Goal: Information Seeking & Learning: Learn about a topic

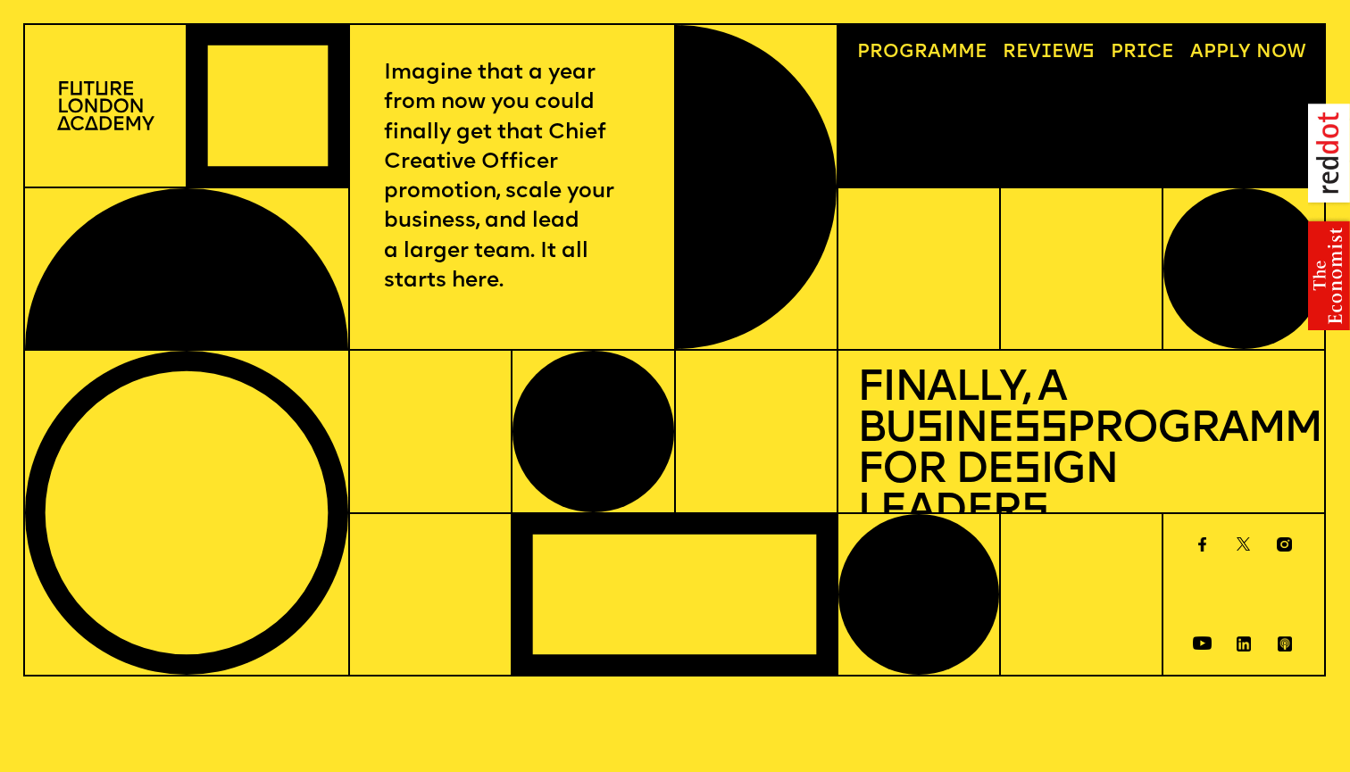
click at [947, 48] on link "Progr a mme" at bounding box center [921, 54] width 149 height 38
click at [1131, 46] on link "Price" at bounding box center [1143, 54] width 82 height 38
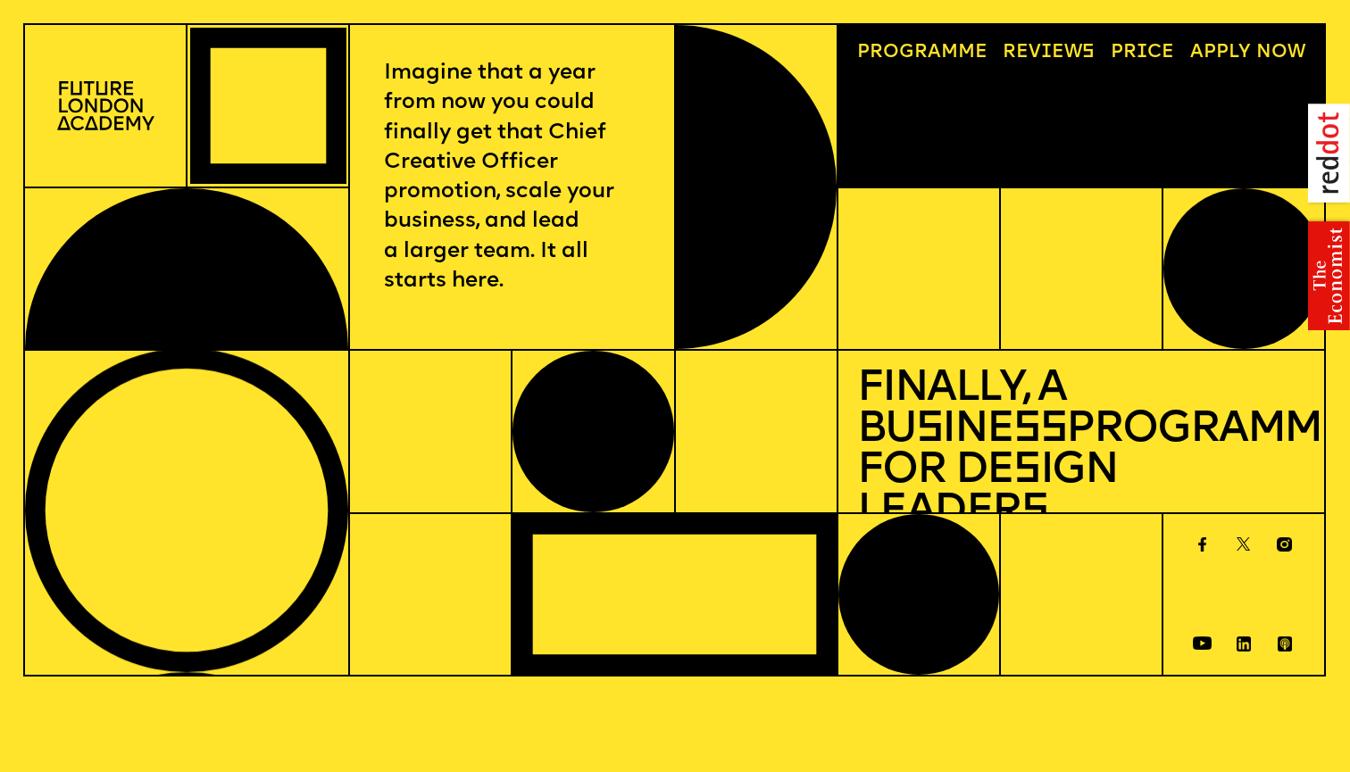
click at [1133, 45] on link "Price" at bounding box center [1143, 54] width 82 height 38
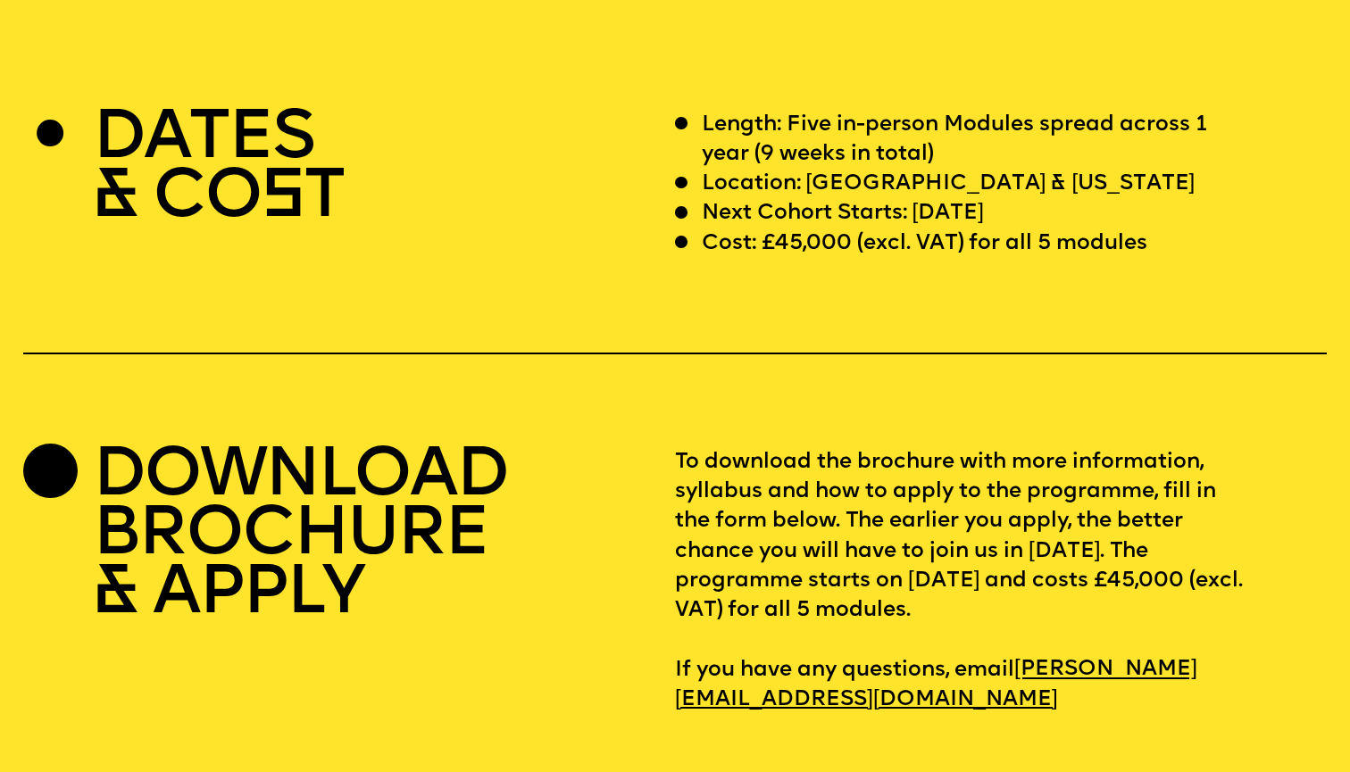
scroll to position [5515, 0]
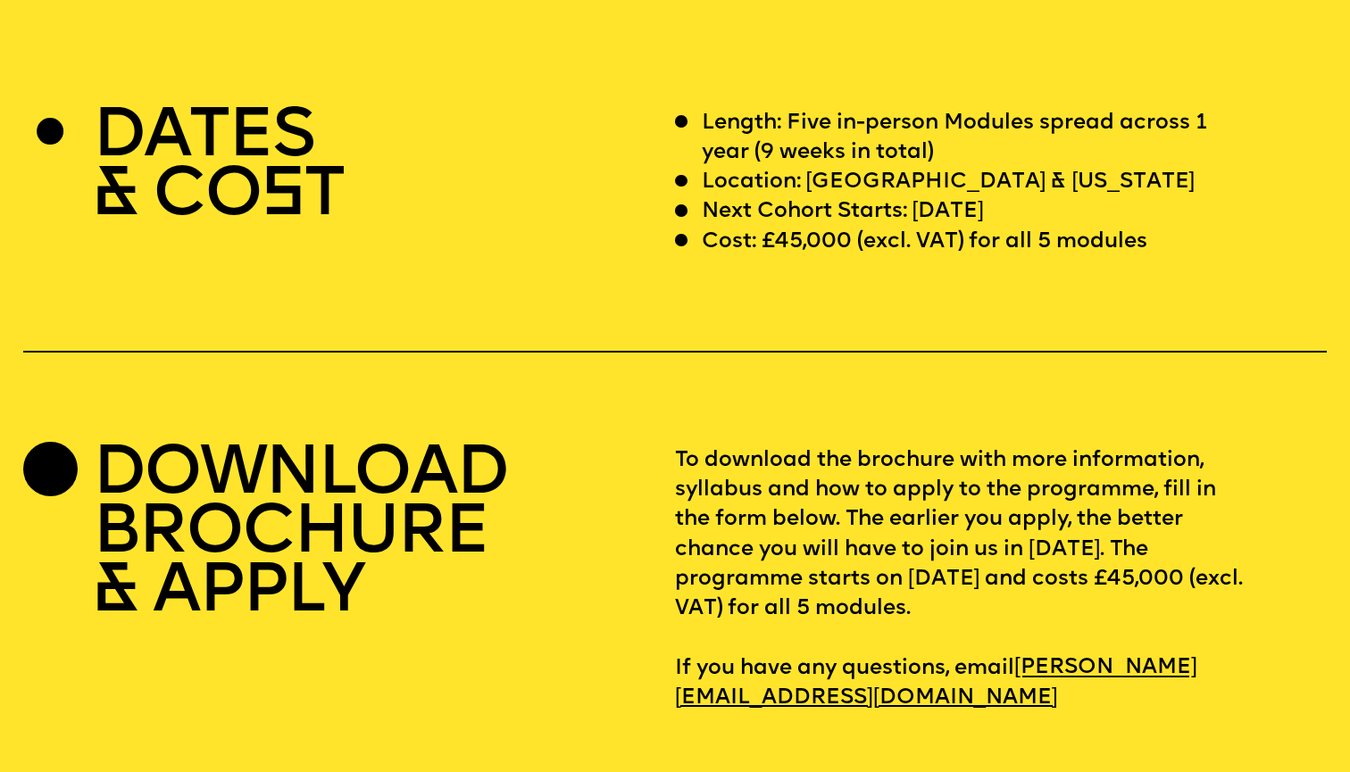
click at [1093, 280] on div "DATES & CO S T Length: Five in-person Modules spread across 1 year (9 weeks in …" at bounding box center [675, 411] width 1350 height 605
click at [831, 228] on p "Cost: £45,000 (excl. VAT) for all 5 modules" at bounding box center [925, 242] width 446 height 29
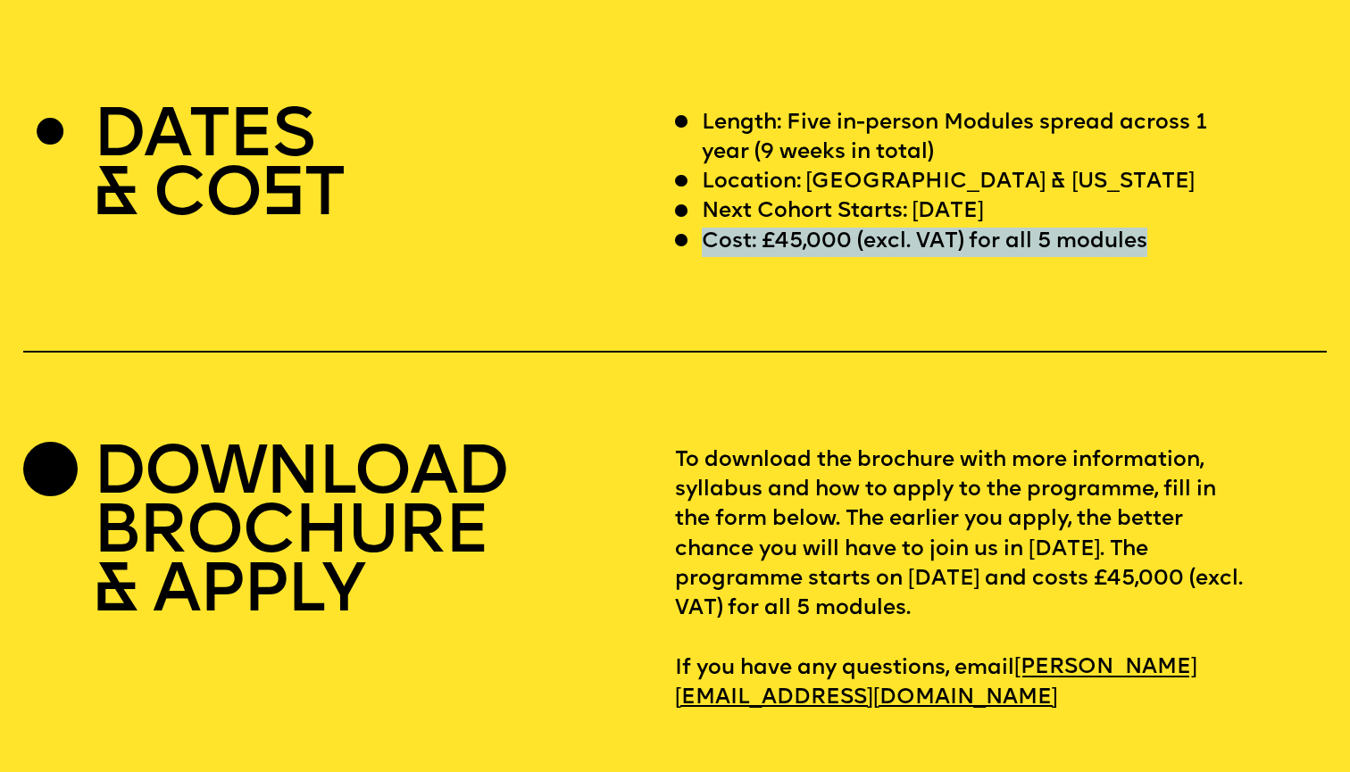
click at [798, 228] on p "Cost: £45,000 (excl. VAT) for all 5 modules" at bounding box center [925, 242] width 446 height 29
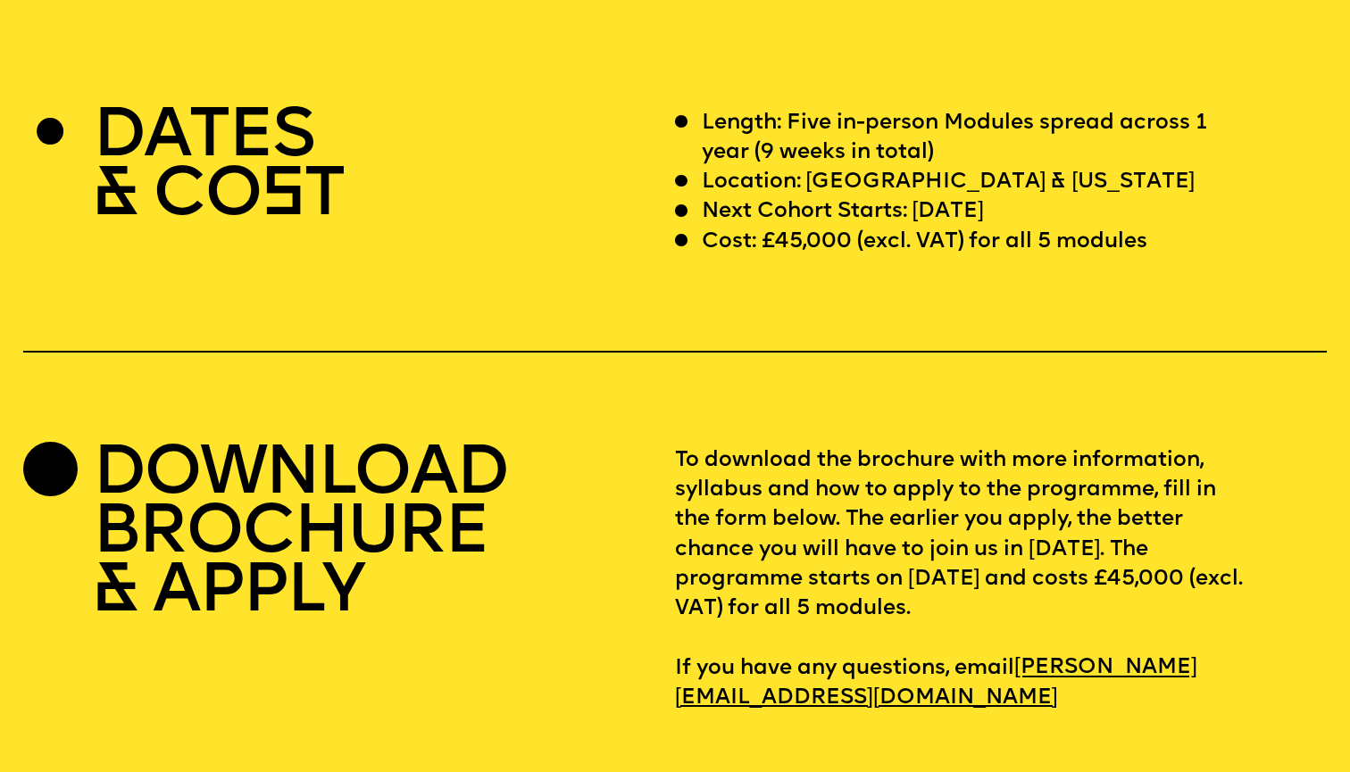
click at [803, 228] on p "Cost: £45,000 (excl. VAT) for all 5 modules" at bounding box center [925, 242] width 446 height 29
drag, startPoint x: 847, startPoint y: 204, endPoint x: 763, endPoint y: 197, distance: 85.1
click at [763, 228] on p "Cost: £45,000 (excl. VAT) for all 5 modules" at bounding box center [925, 242] width 446 height 29
click at [682, 393] on div "DATES & CO S T Length: Five in-person Modules spread across 1 year (9 weeks in …" at bounding box center [675, 411] width 1350 height 605
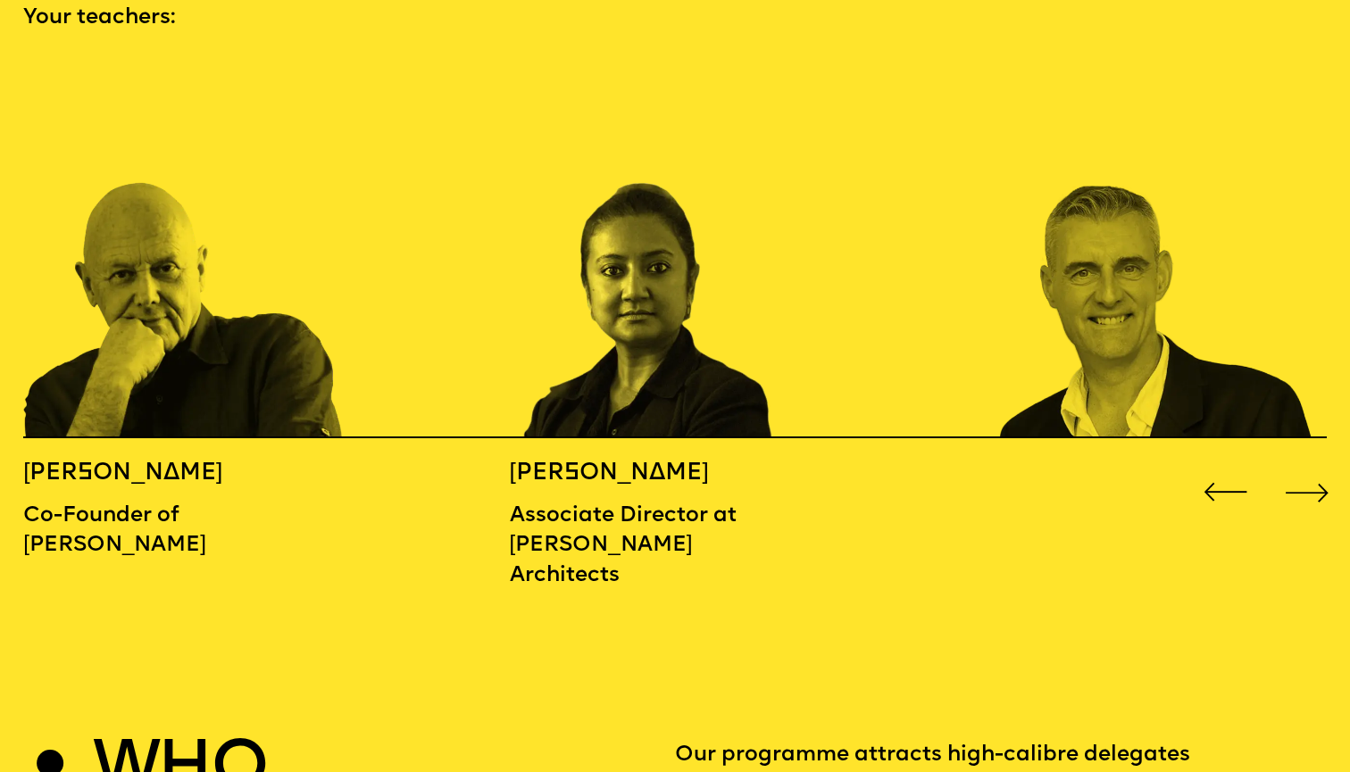
scroll to position [2067, 0]
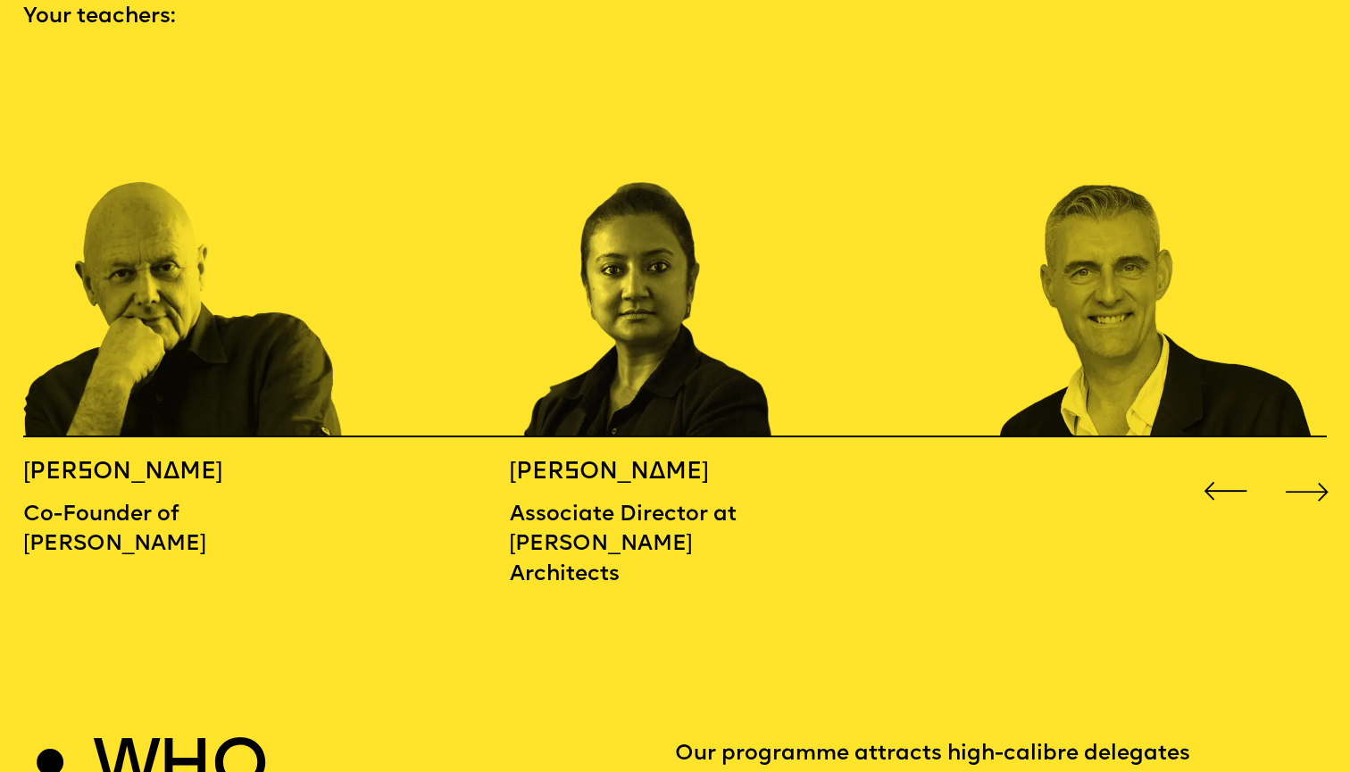
click at [1315, 465] on div "Next slide" at bounding box center [1308, 491] width 54 height 54
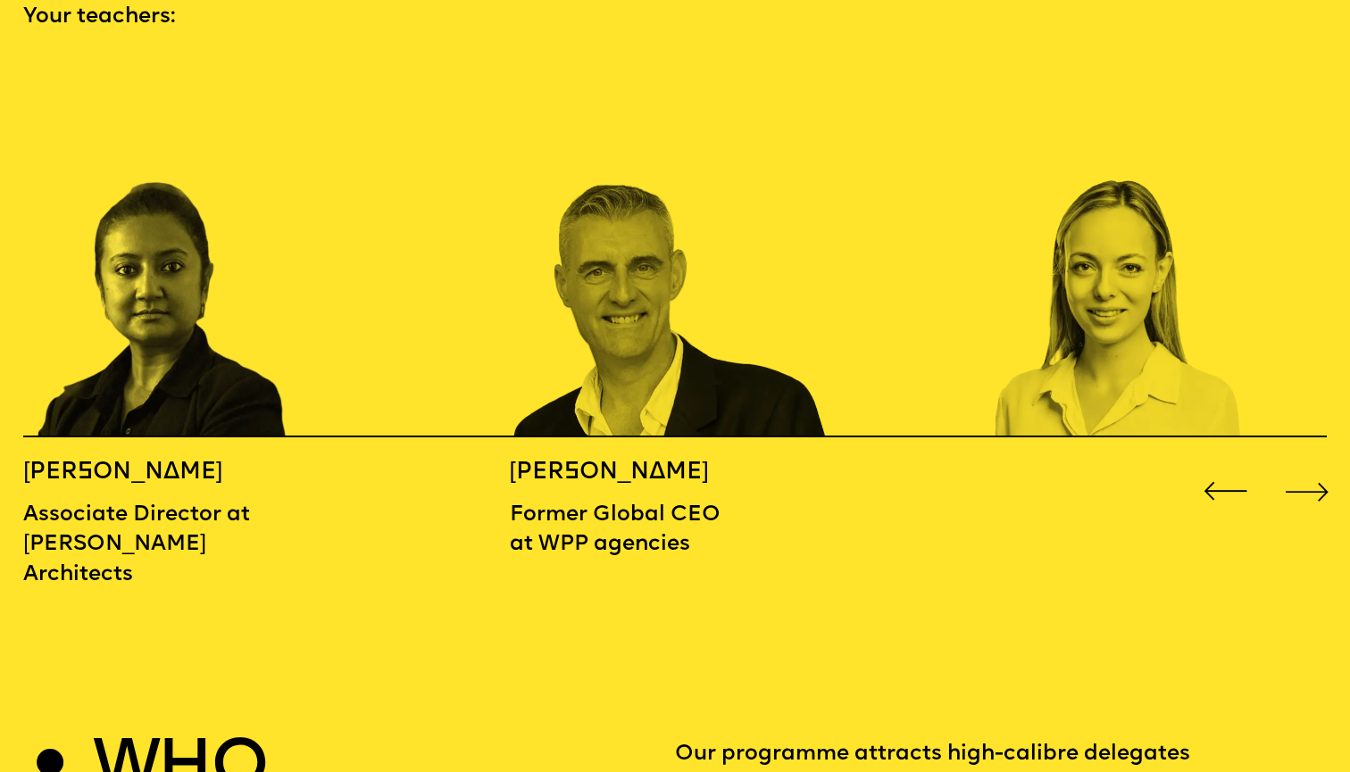
click at [1315, 465] on div "Next slide" at bounding box center [1308, 491] width 54 height 54
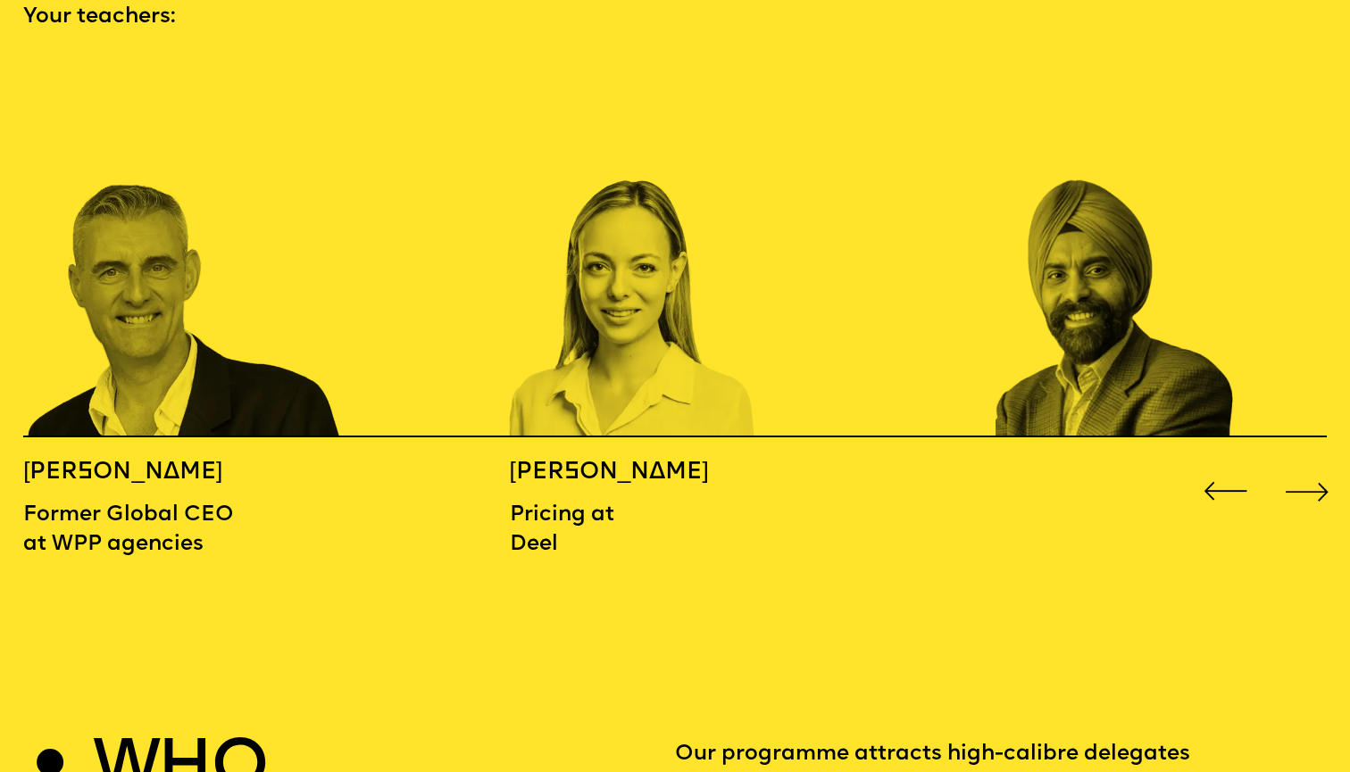
click at [1315, 465] on div "Next slide" at bounding box center [1308, 491] width 54 height 54
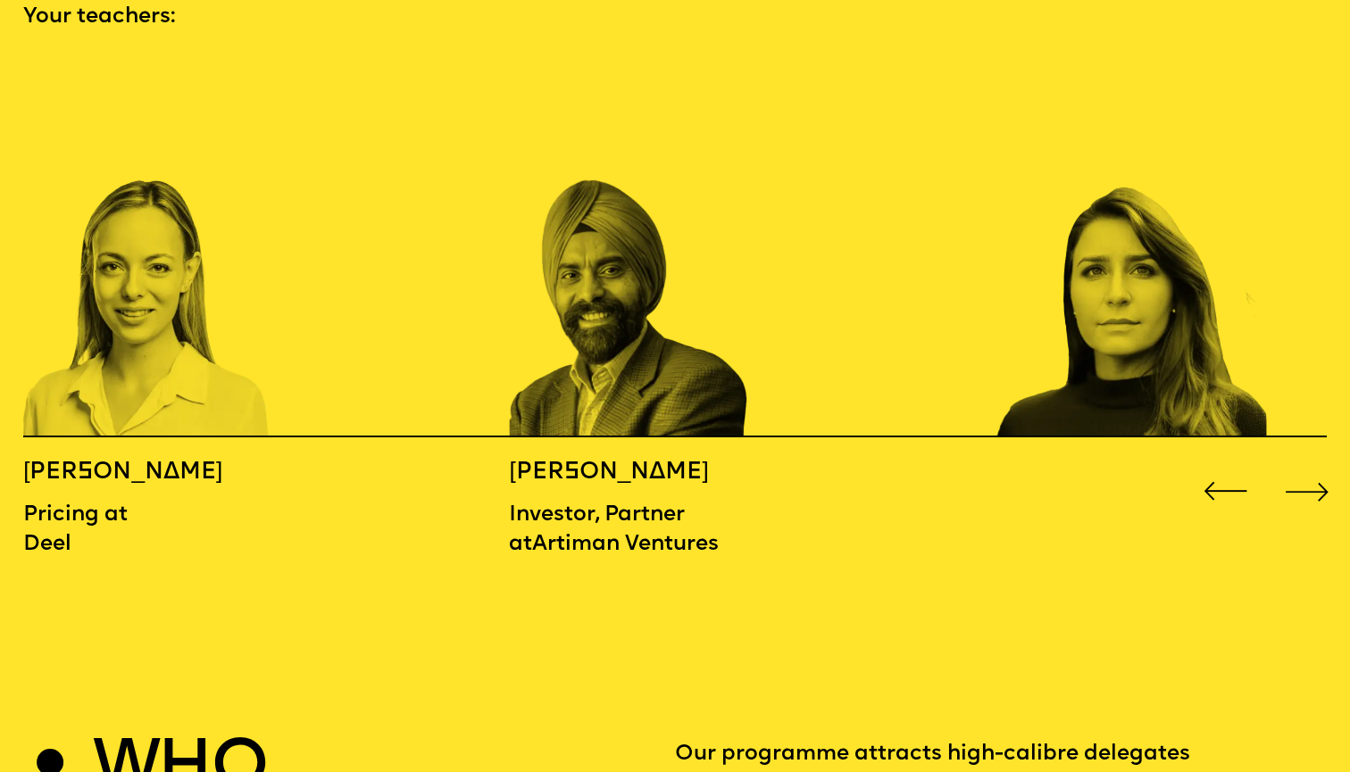
click at [1314, 464] on div "Next slide" at bounding box center [1308, 491] width 54 height 54
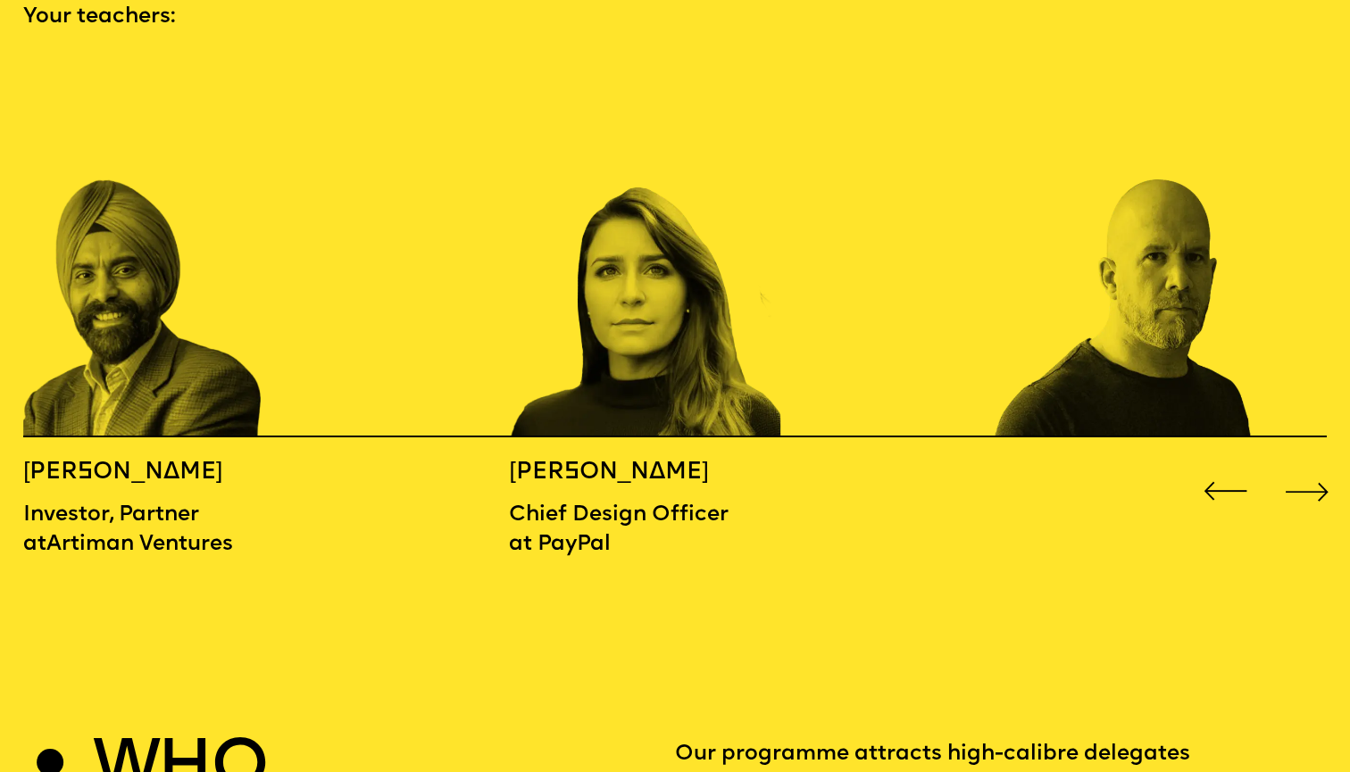
click at [1314, 464] on div "Next slide" at bounding box center [1308, 491] width 54 height 54
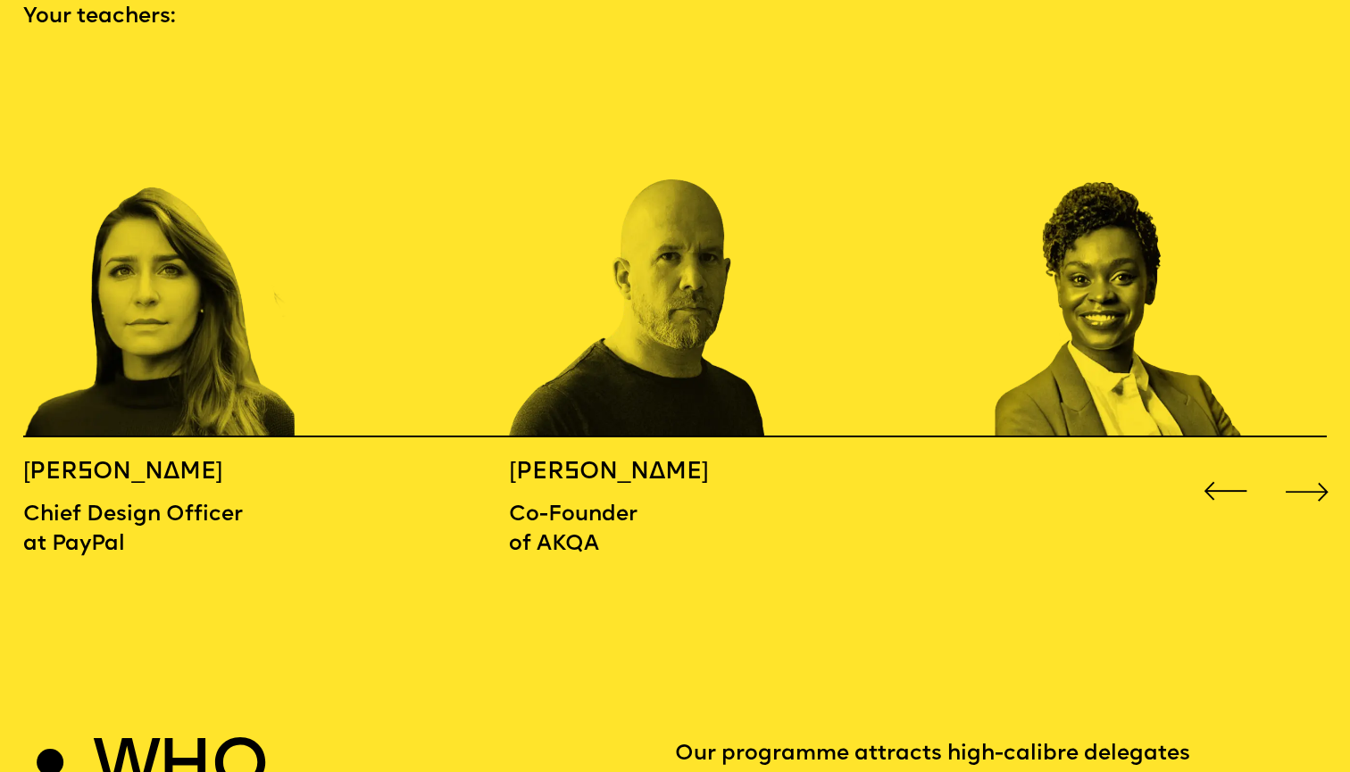
click at [1314, 464] on div "Next slide" at bounding box center [1308, 491] width 54 height 54
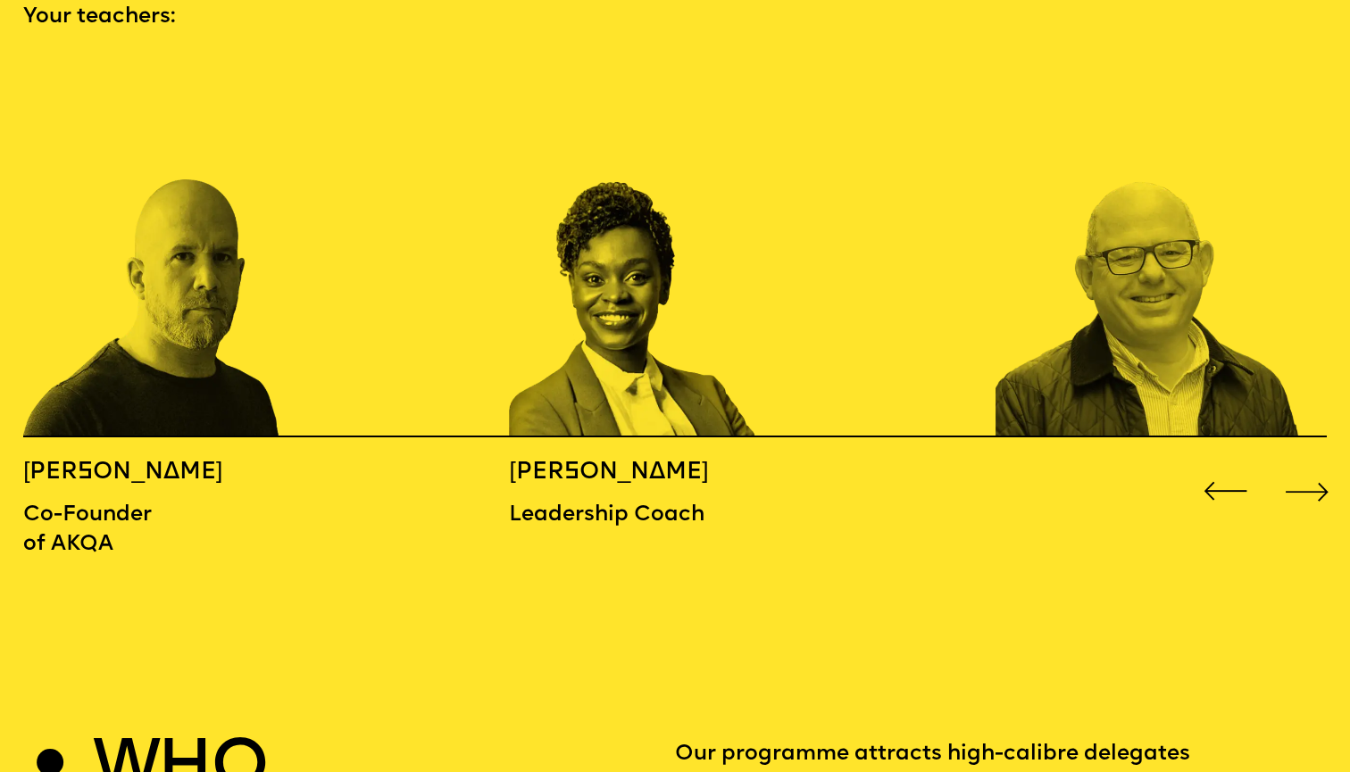
click at [1314, 464] on div "Next slide" at bounding box center [1308, 491] width 54 height 54
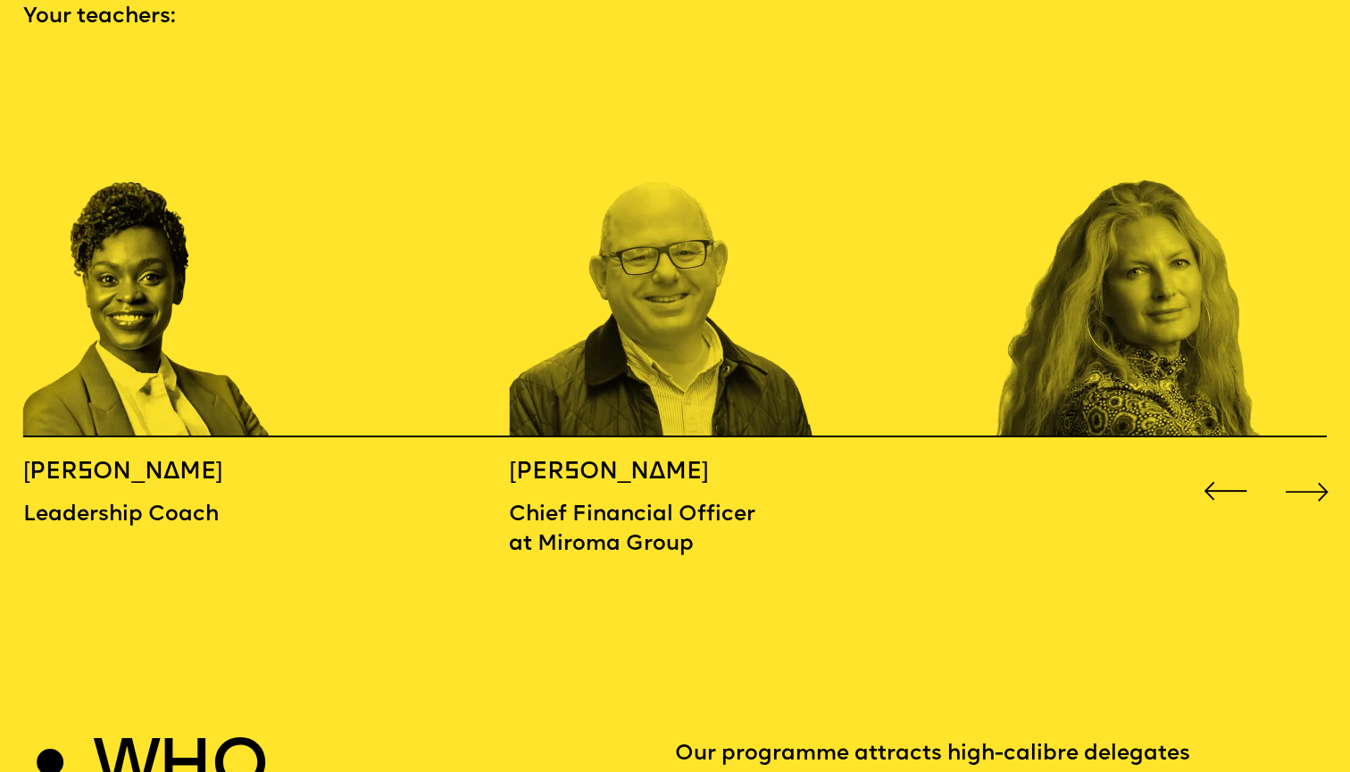
click at [1314, 464] on div "Next slide" at bounding box center [1308, 491] width 54 height 54
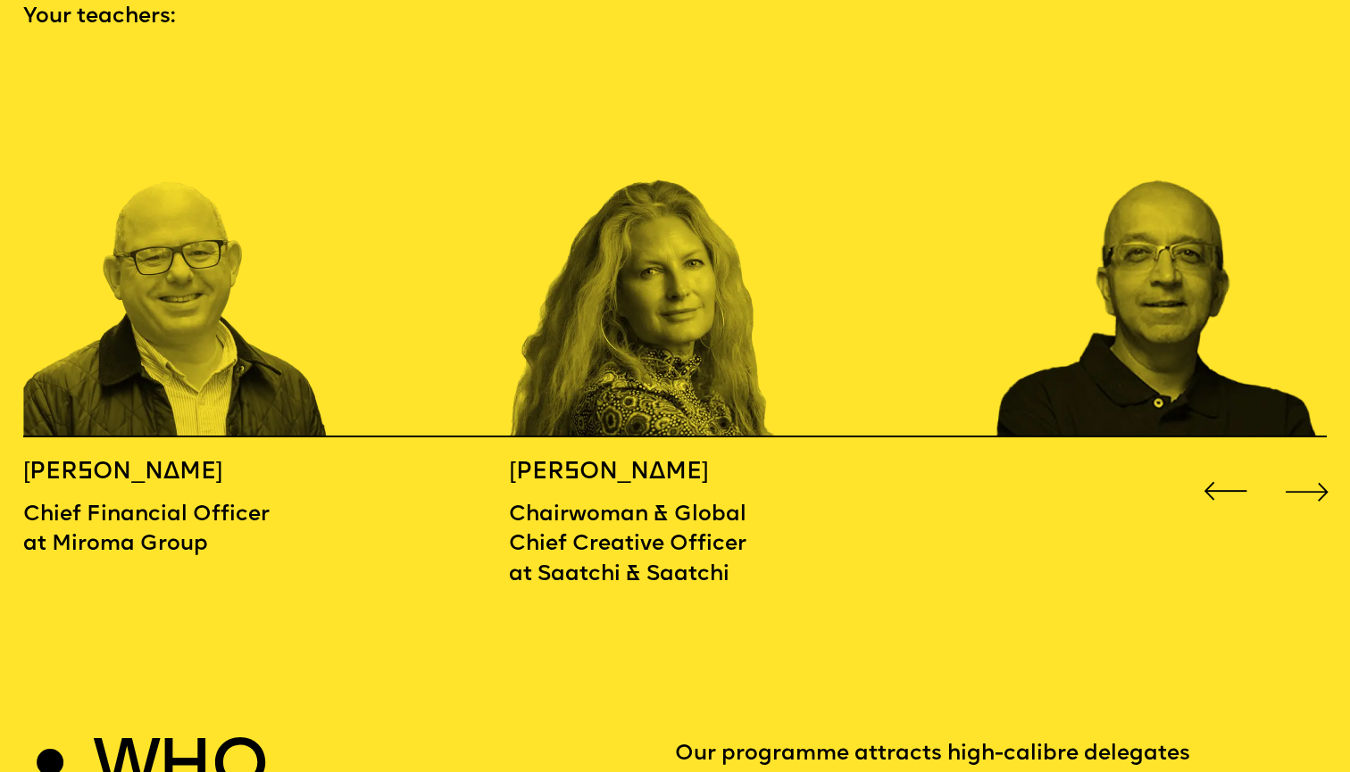
click at [1314, 464] on div "Next slide" at bounding box center [1308, 491] width 54 height 54
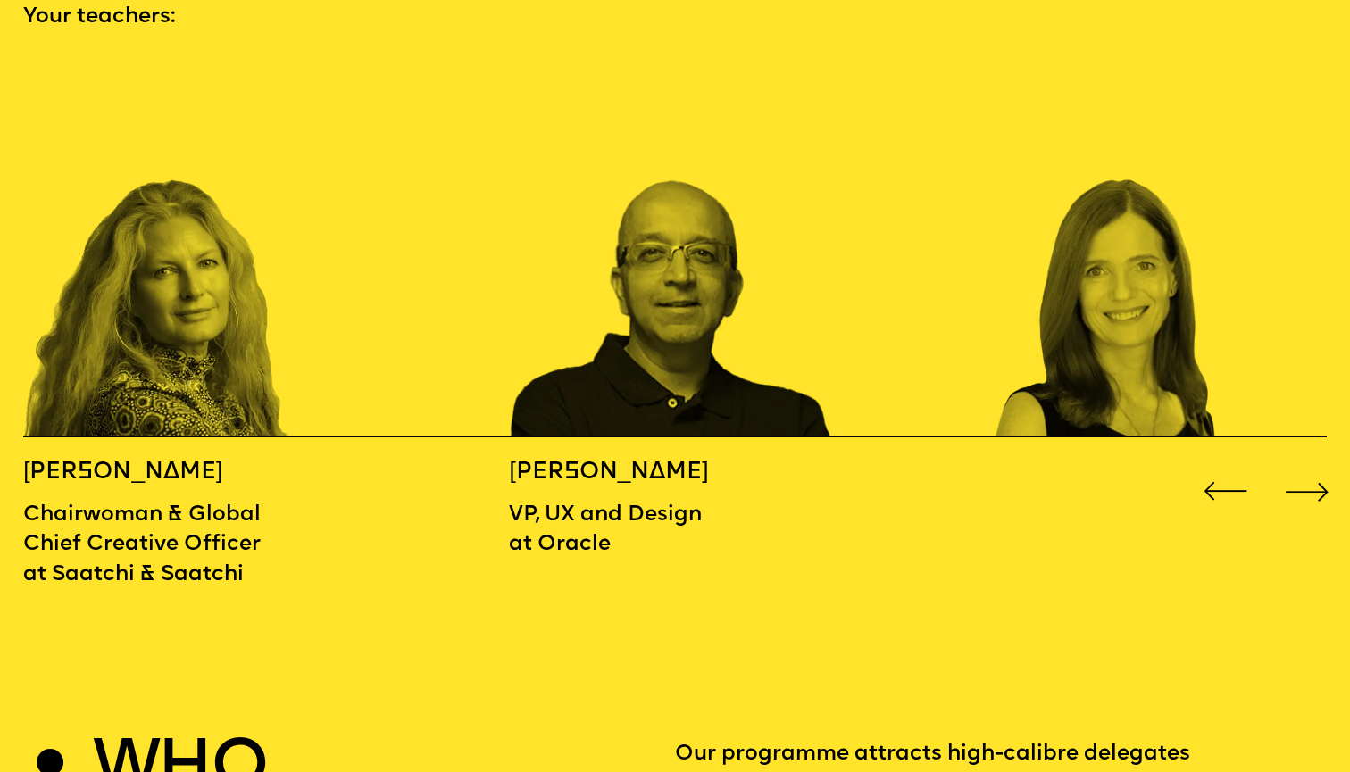
click at [1314, 464] on div "Next slide" at bounding box center [1308, 491] width 54 height 54
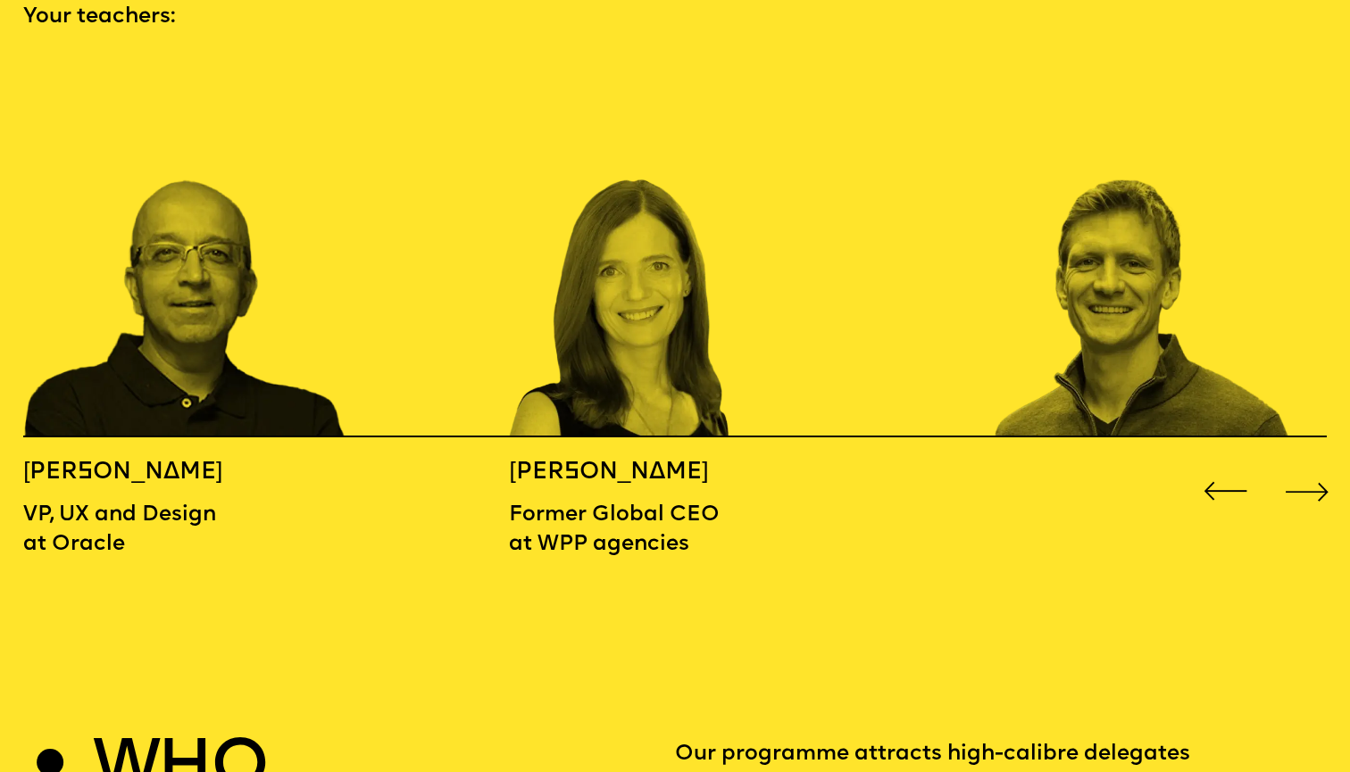
click at [1314, 464] on div "Next slide" at bounding box center [1308, 491] width 54 height 54
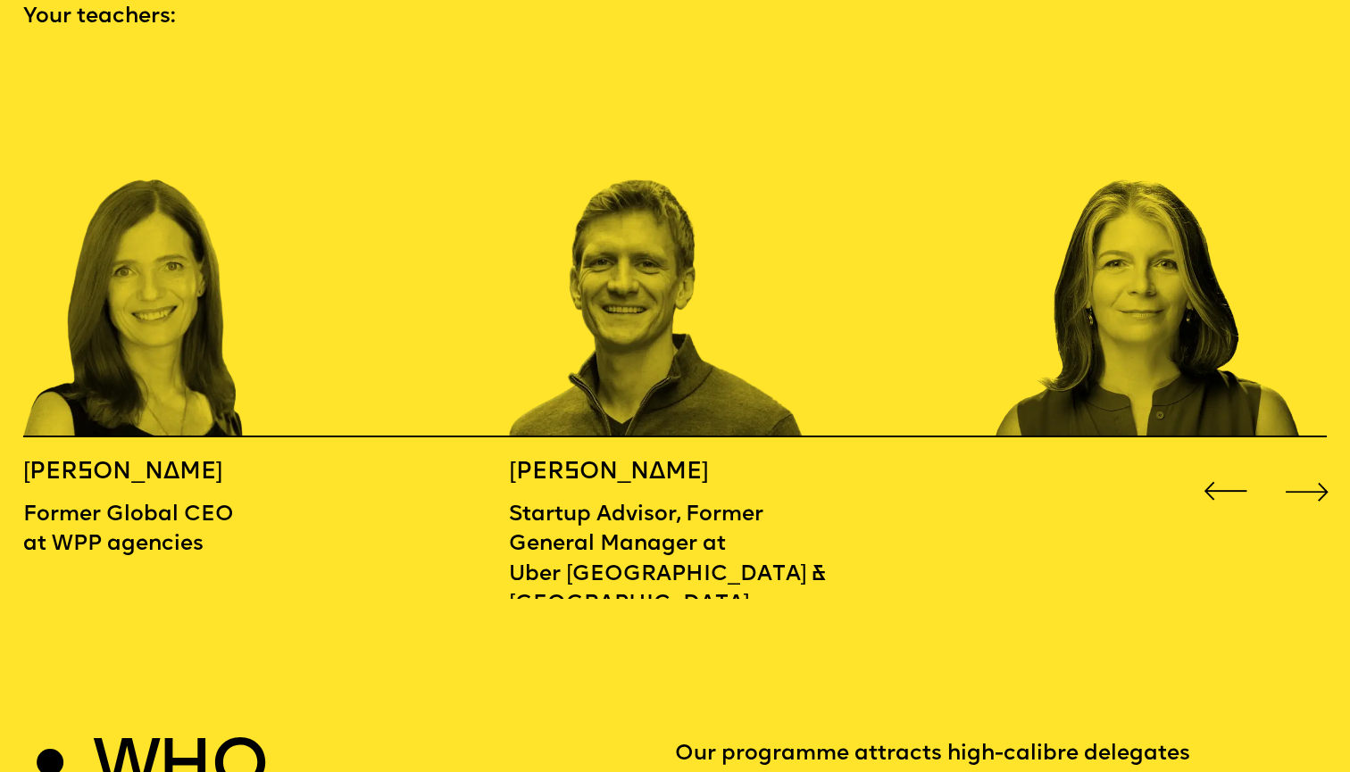
click at [1314, 464] on div "Next slide" at bounding box center [1308, 491] width 54 height 54
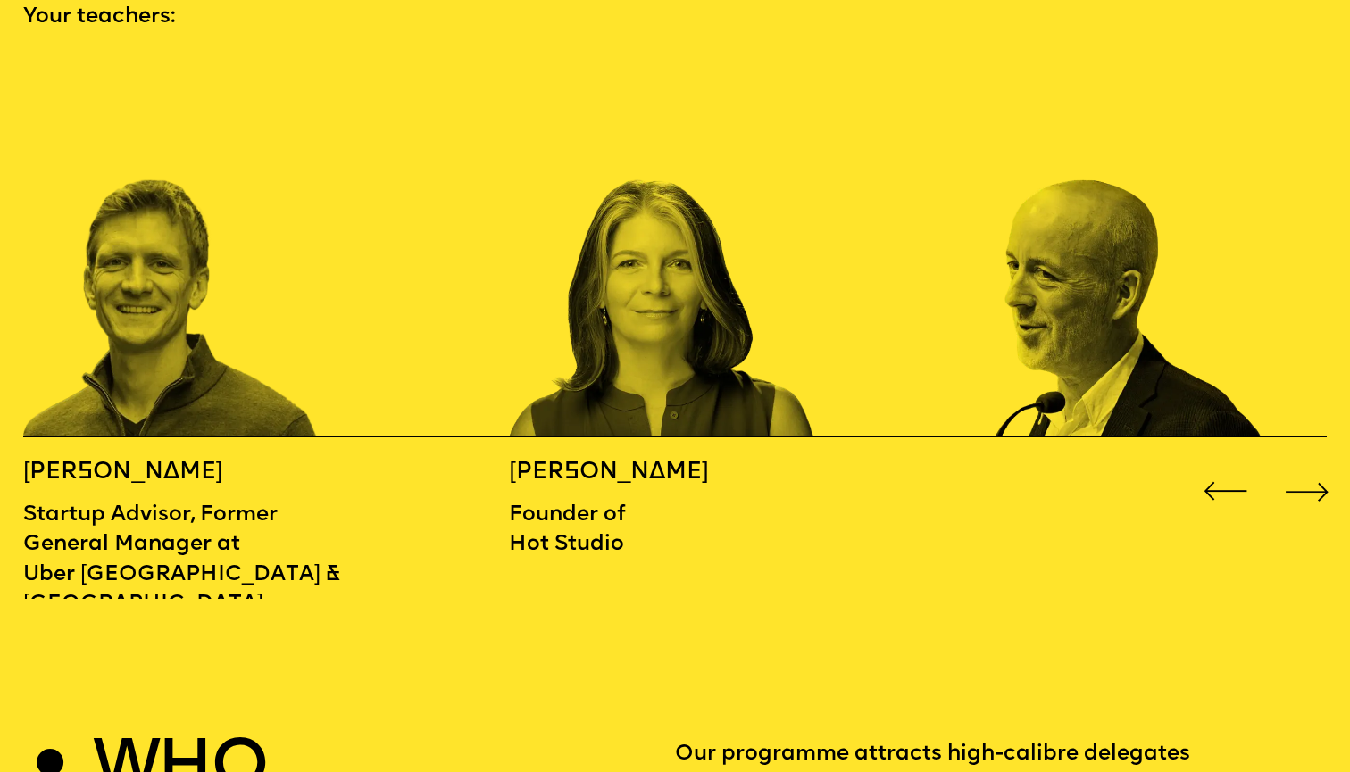
click at [1314, 464] on div "Next slide" at bounding box center [1308, 491] width 54 height 54
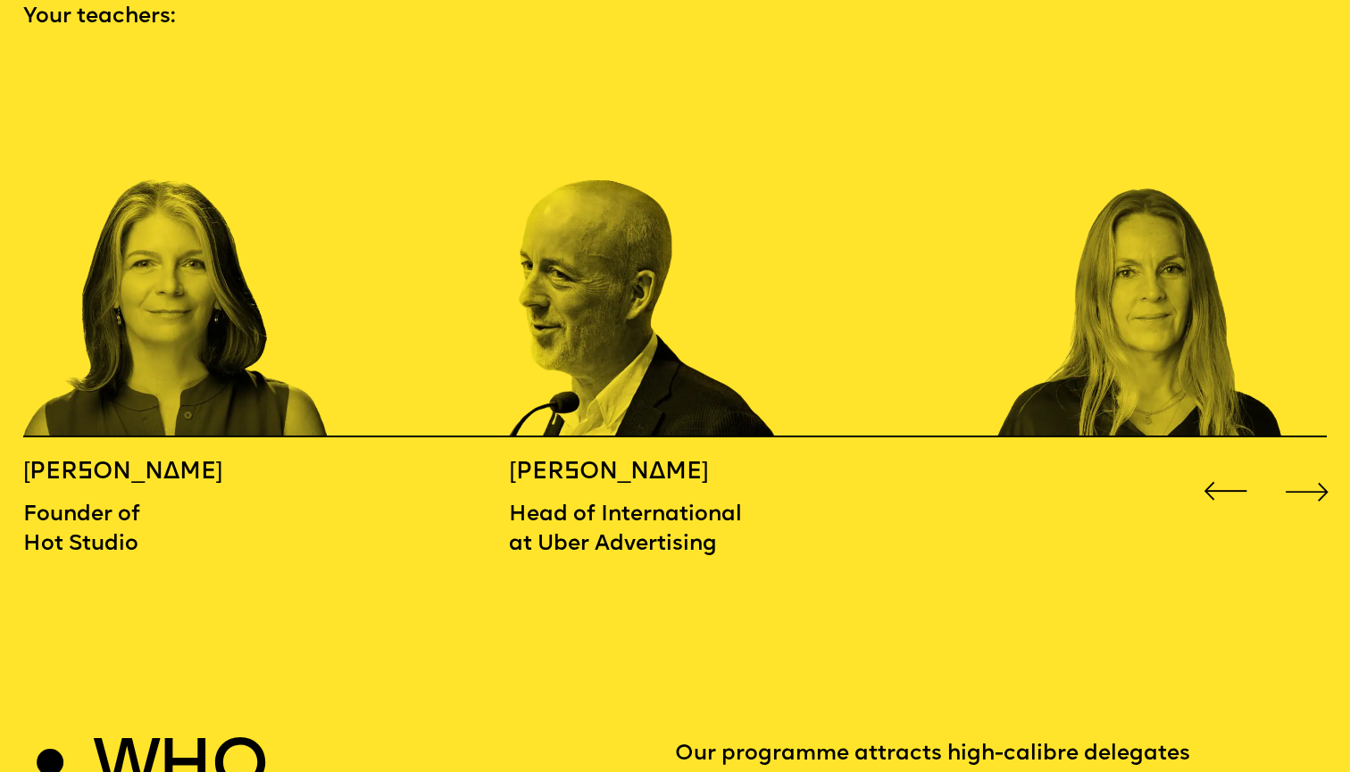
click at [1314, 464] on div "Next slide" at bounding box center [1308, 491] width 54 height 54
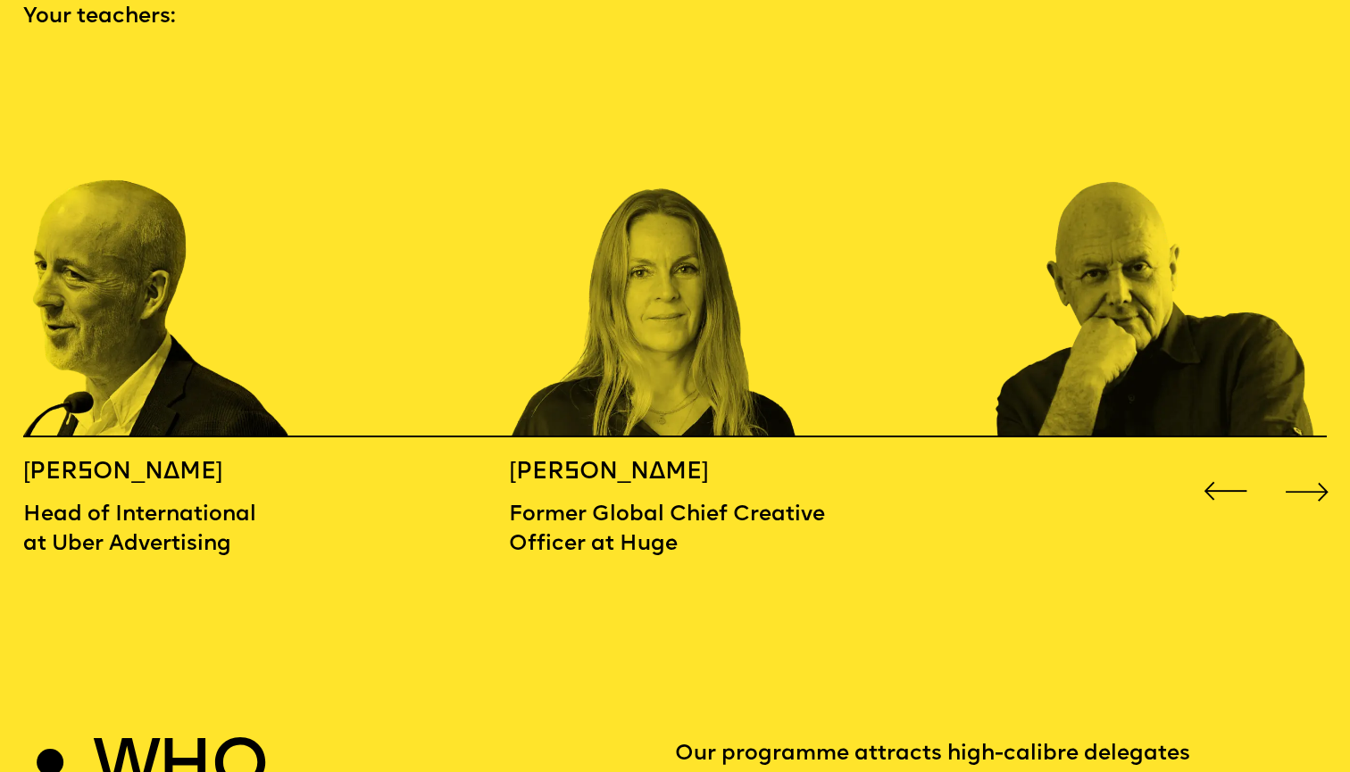
click at [1315, 464] on div "Next slide" at bounding box center [1308, 491] width 54 height 54
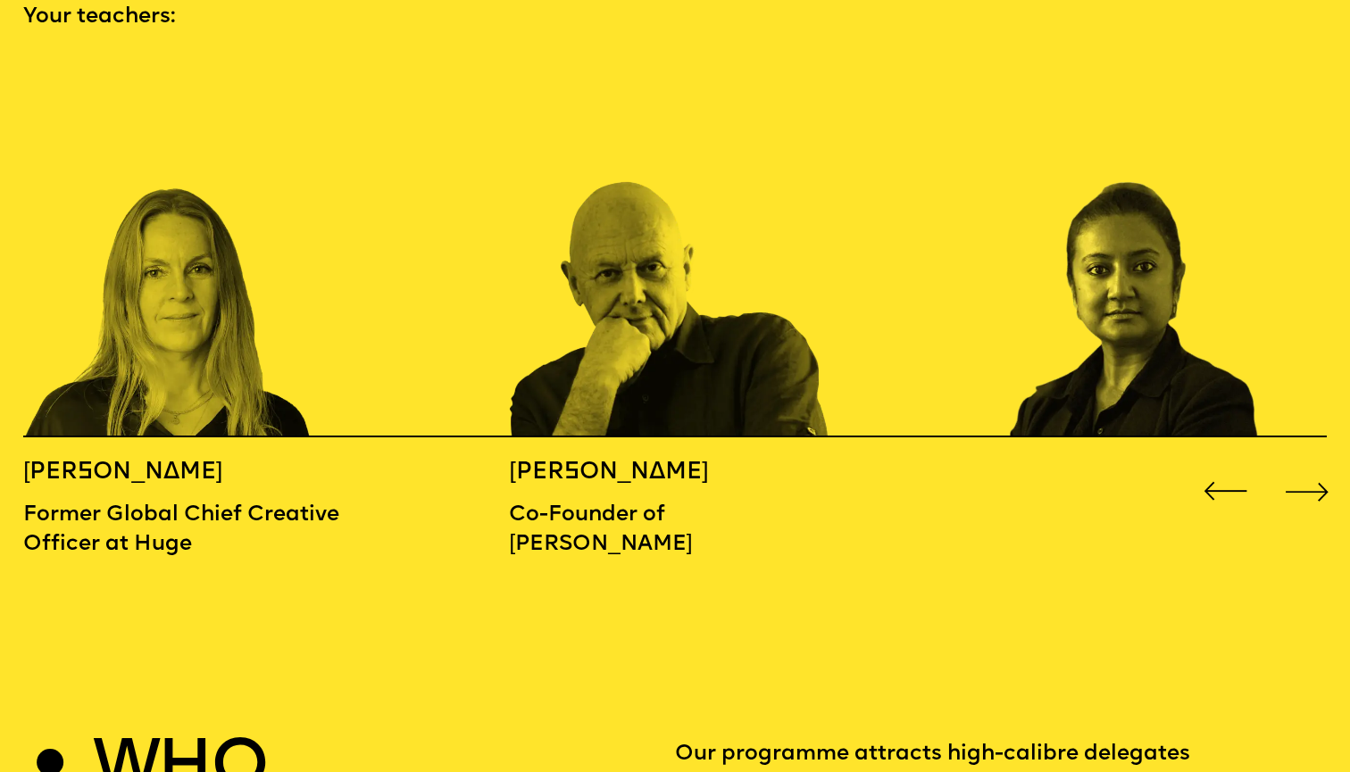
click at [1315, 464] on div "Next slide" at bounding box center [1308, 491] width 54 height 54
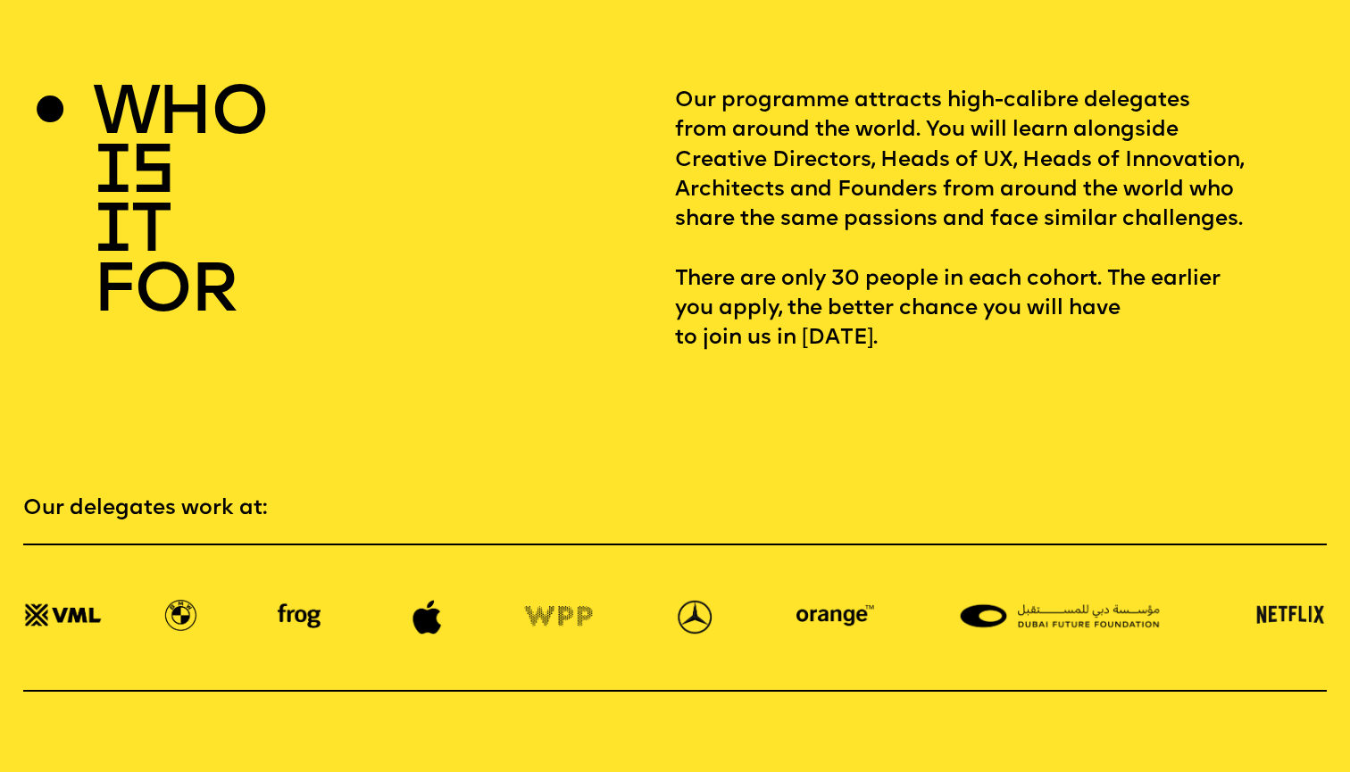
scroll to position [2721, 1]
click at [951, 88] on p "Our programme attracts high-calibre delegates from around the world. You will l…" at bounding box center [1001, 221] width 652 height 267
click at [947, 53] on section "who is it for Our programme attracts high-calibre delegates from around the wor…" at bounding box center [675, 186] width 1350 height 338
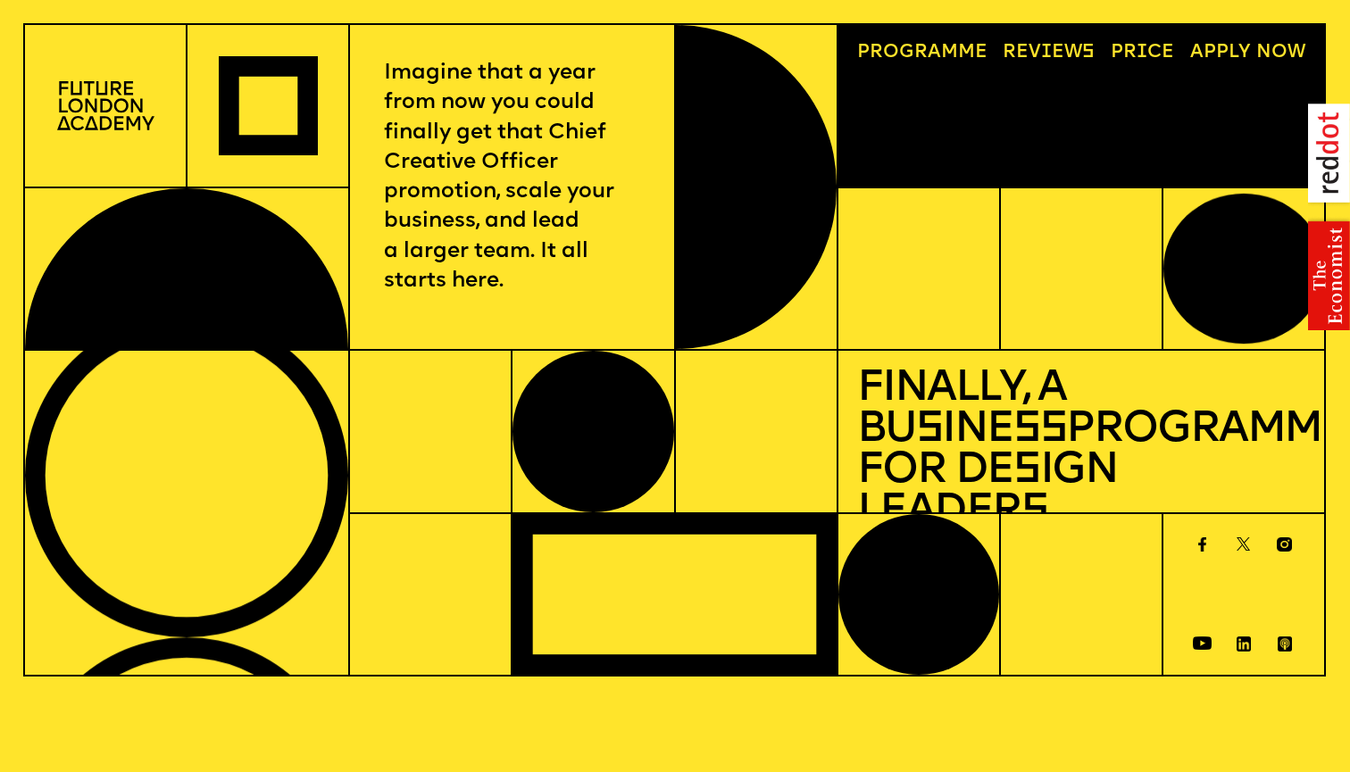
scroll to position [0, 0]
